Goal: Task Accomplishment & Management: Use online tool/utility

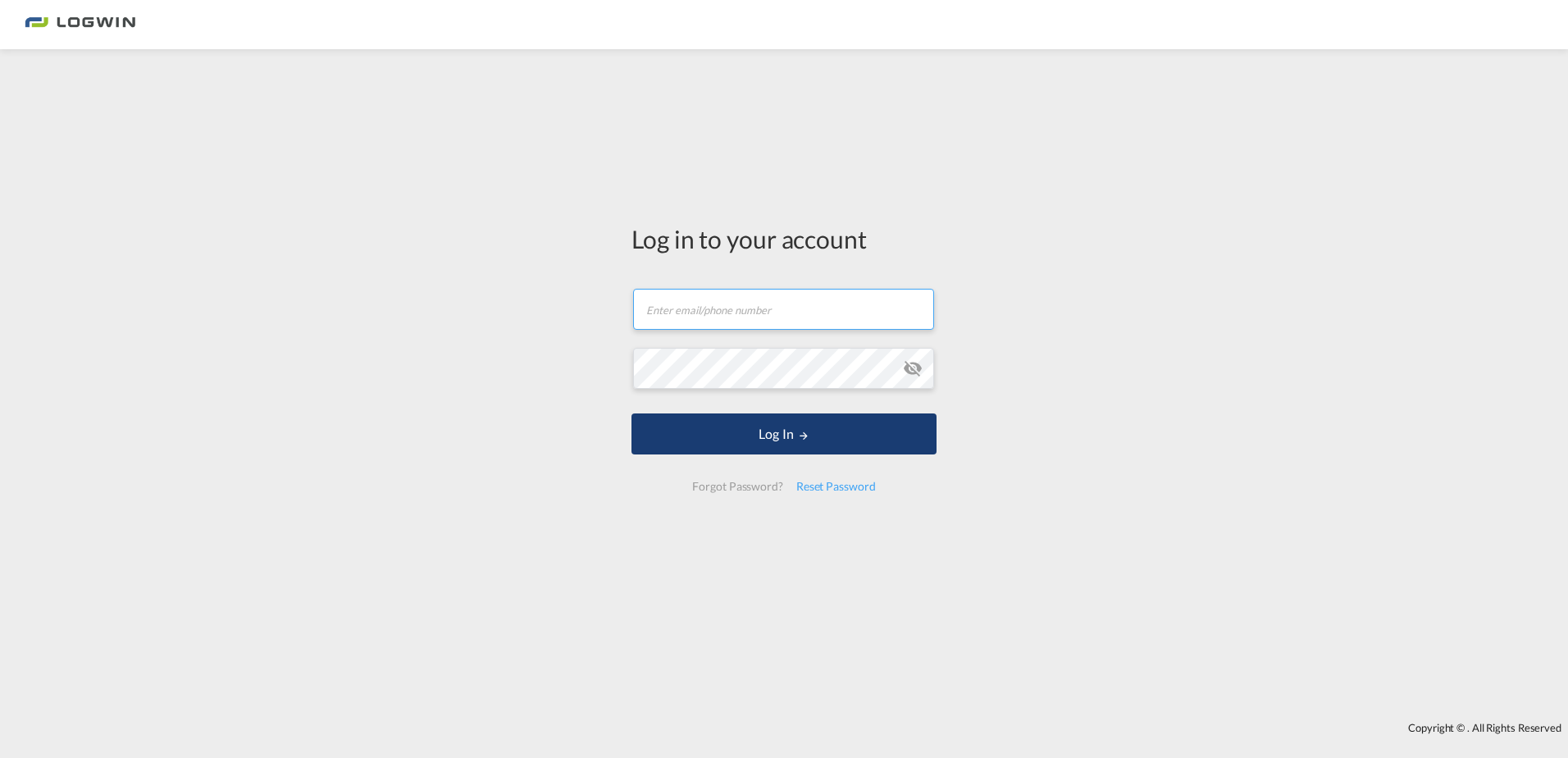
type input "natalie.wende@logwin-logistics.com"
click at [816, 436] on button "Log In" at bounding box center [783, 434] width 305 height 41
